Goal: Task Accomplishment & Management: Use online tool/utility

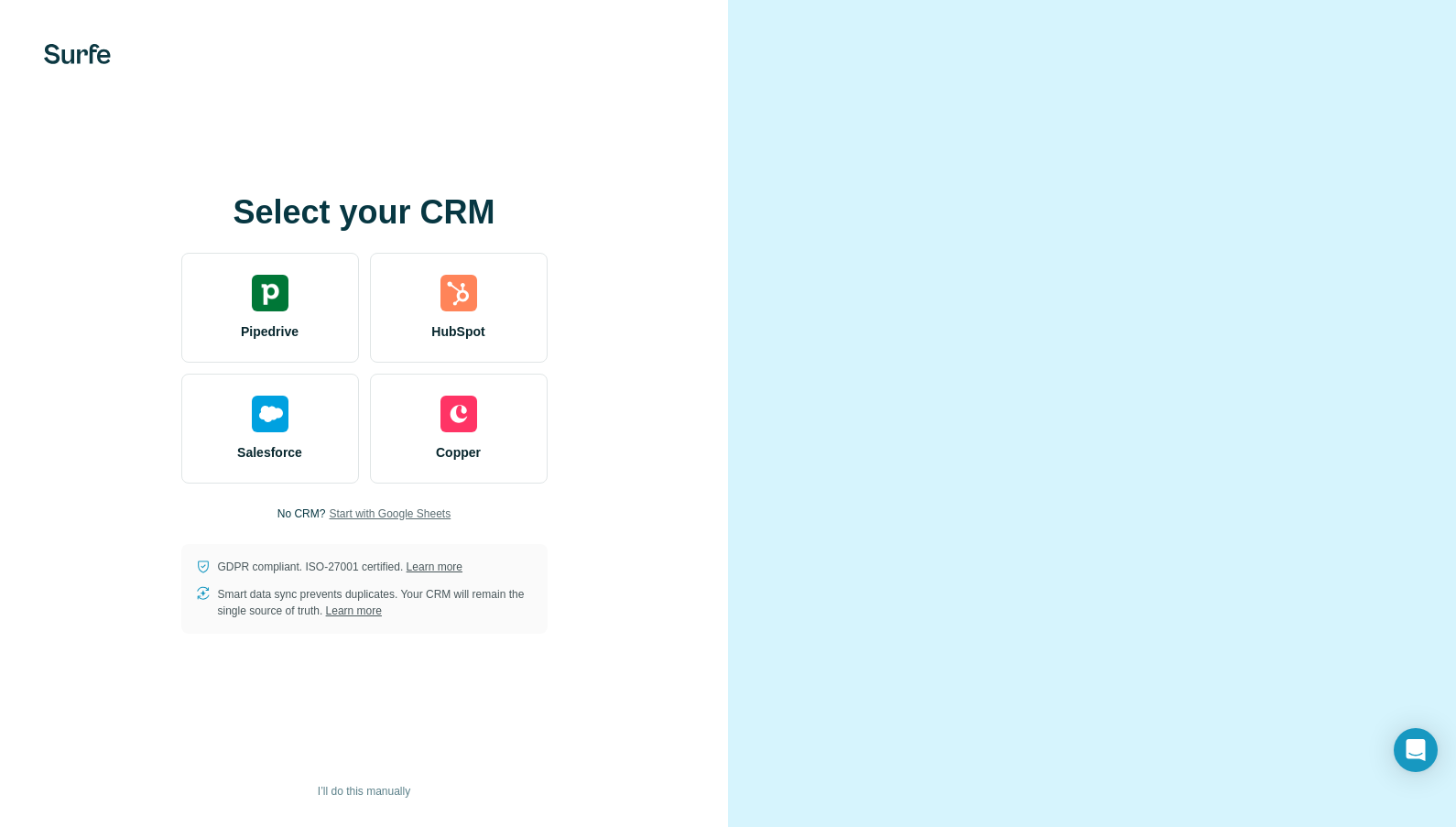
click at [409, 518] on span "Start with Google Sheets" at bounding box center [390, 514] width 122 height 17
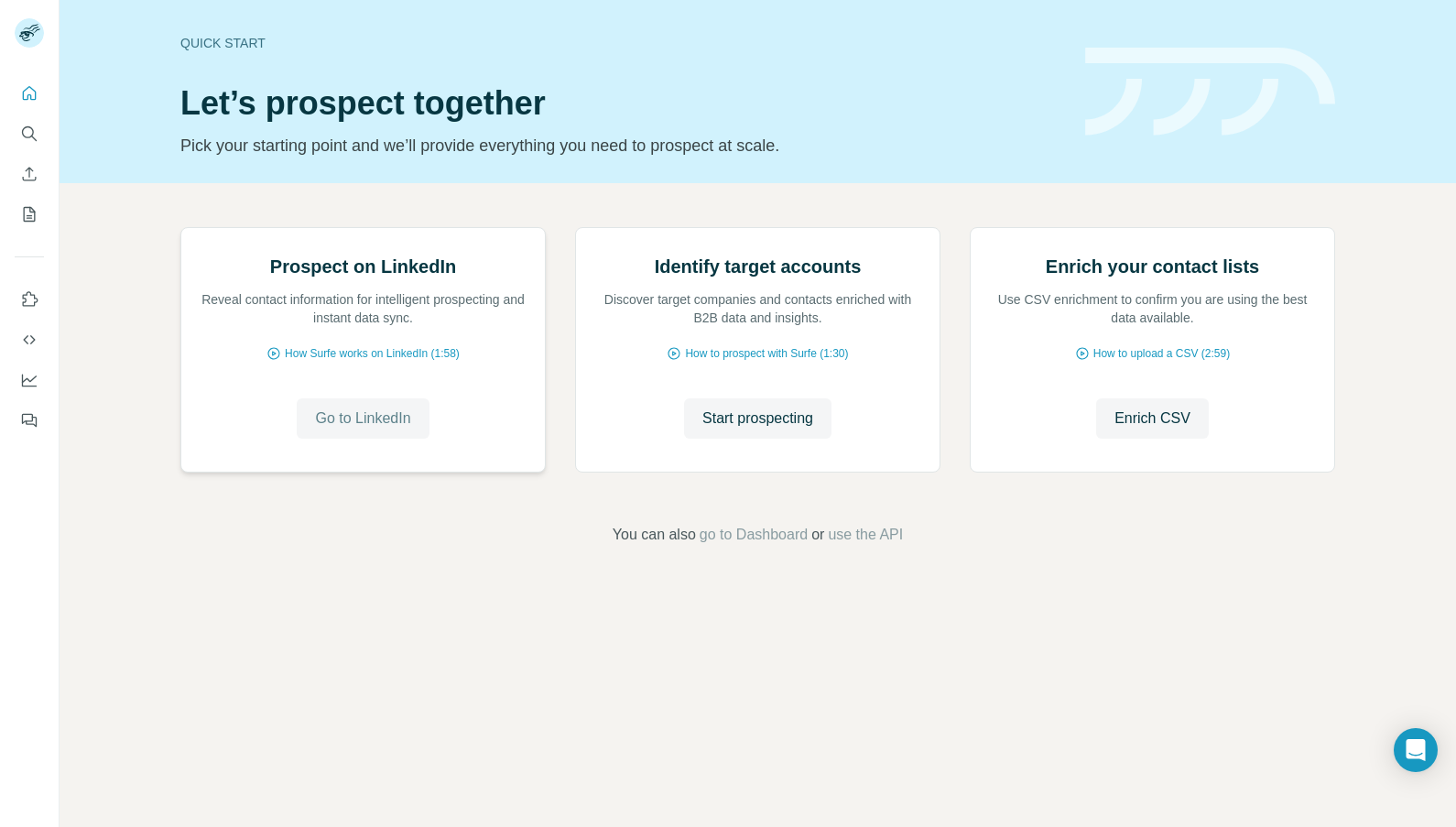
click at [402, 430] on span "Go to LinkedIn" at bounding box center [362, 419] width 95 height 22
click at [26, 86] on icon "Quick start" at bounding box center [29, 93] width 18 height 18
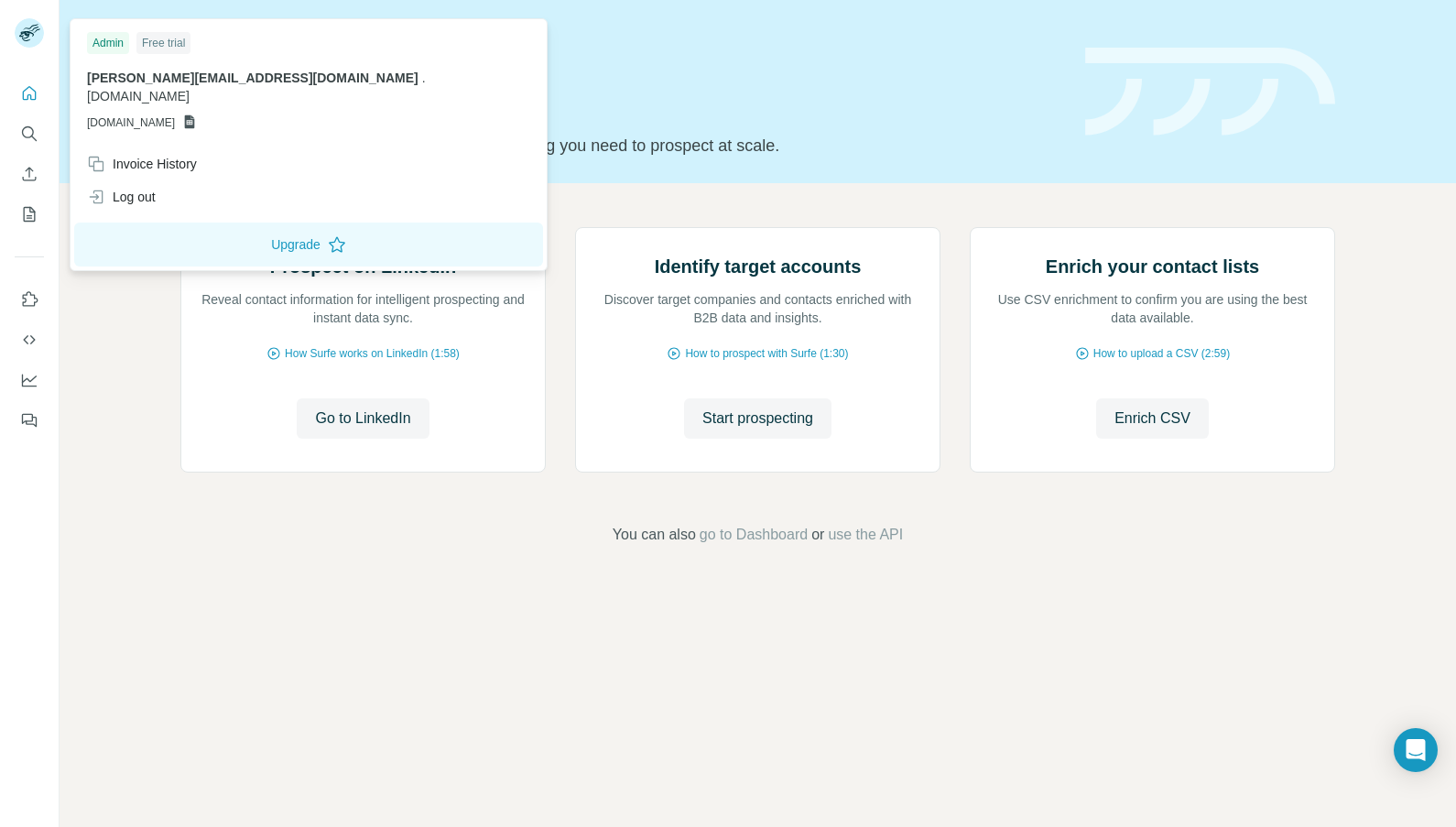
click at [26, 30] on rect at bounding box center [29, 33] width 29 height 30
click at [37, 284] on button "Use Surfe on LinkedIn" at bounding box center [29, 300] width 29 height 33
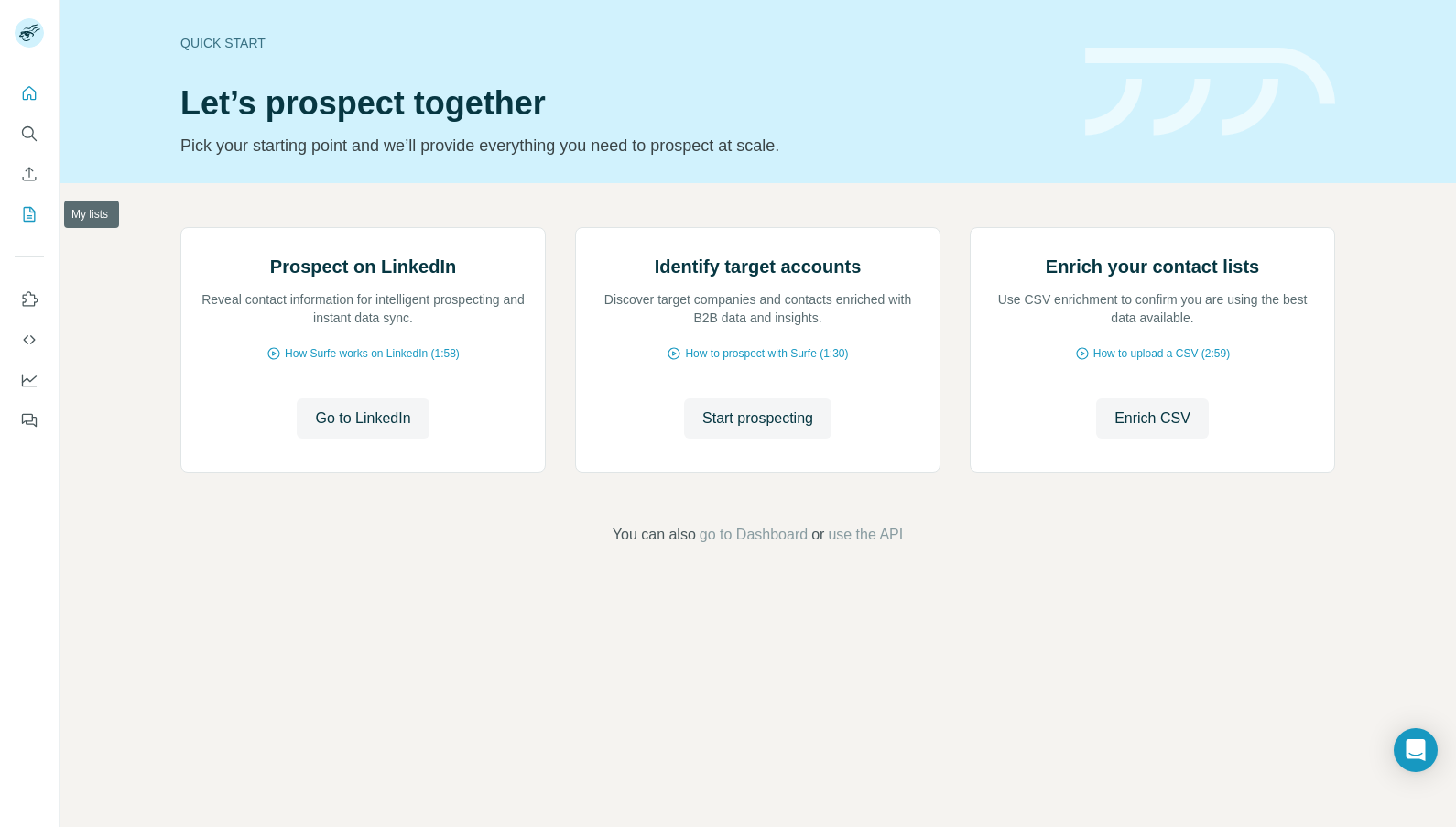
click at [33, 220] on icon "My lists" at bounding box center [29, 215] width 12 height 15
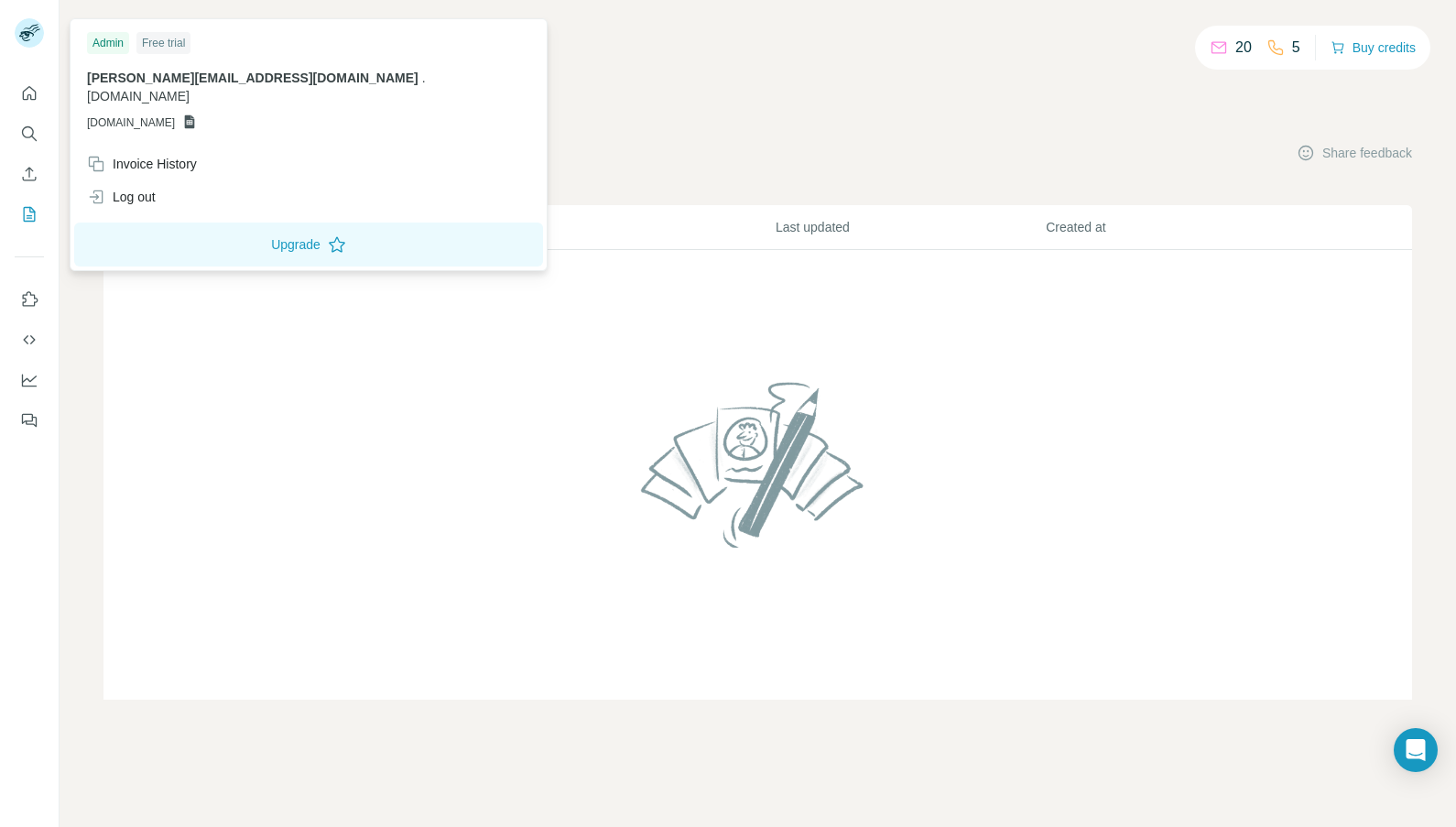
click at [41, 39] on rect at bounding box center [29, 33] width 29 height 30
click at [22, 35] on rect at bounding box center [29, 33] width 29 height 30
click at [26, 95] on icon "Quick start" at bounding box center [29, 93] width 18 height 18
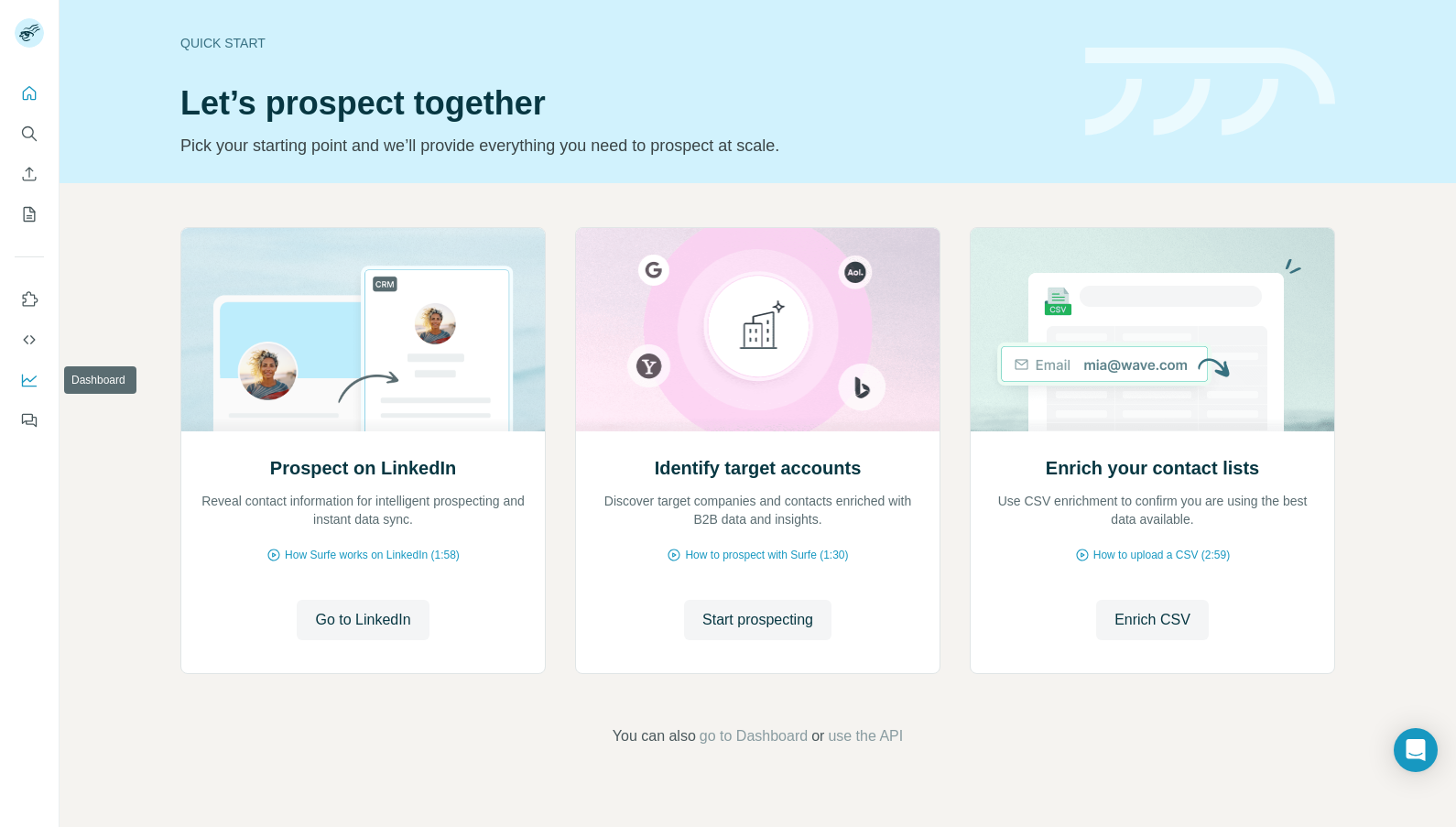
click at [31, 372] on icon "Dashboard" at bounding box center [29, 380] width 18 height 18
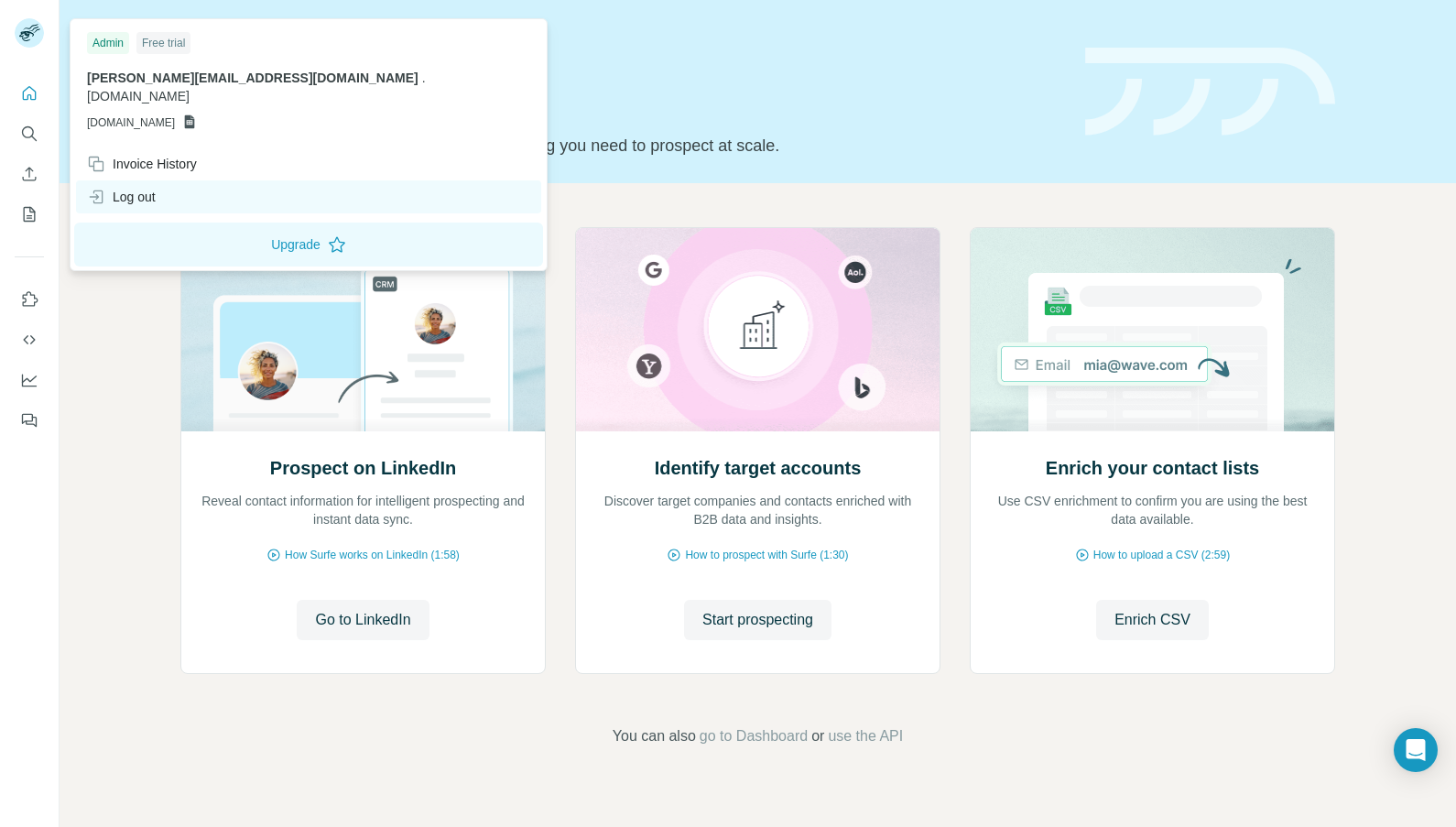
click at [160, 183] on div "Log out" at bounding box center [308, 197] width 465 height 33
